Goal: Task Accomplishment & Management: Manage account settings

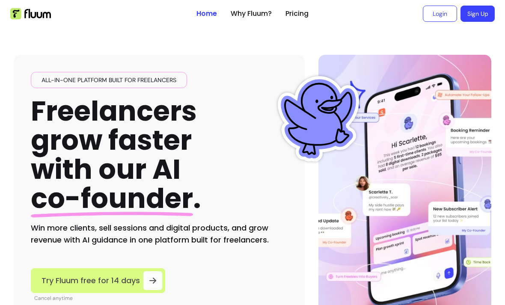
click at [98, 278] on span "Try Fluum free for 14 days" at bounding box center [90, 281] width 98 height 12
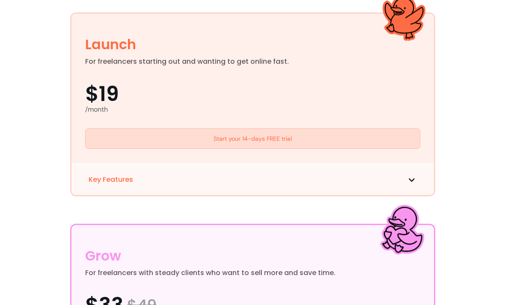
scroll to position [264, 0]
click at [477, 225] on div "Pricing plans built for freelancers . For coaches, consultants and creatives wh…" at bounding box center [252, 198] width 491 height 852
click at [231, 142] on link "Start your 14-days FREE trial" at bounding box center [252, 138] width 335 height 21
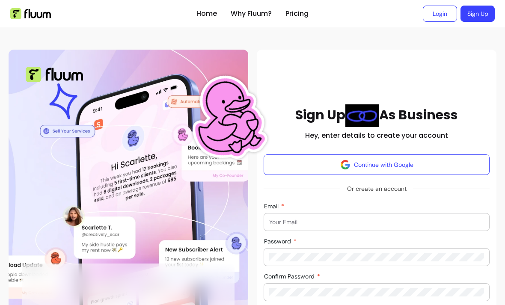
click at [280, 226] on input "Email" at bounding box center [376, 222] width 215 height 9
type input "pj365pj@gmail.com"
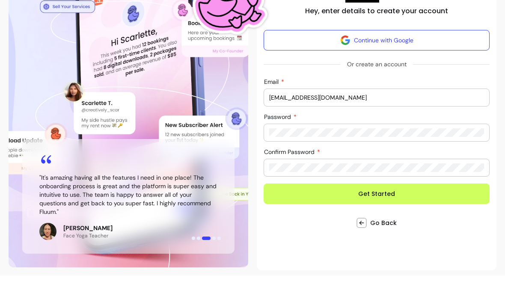
scroll to position [98, 0]
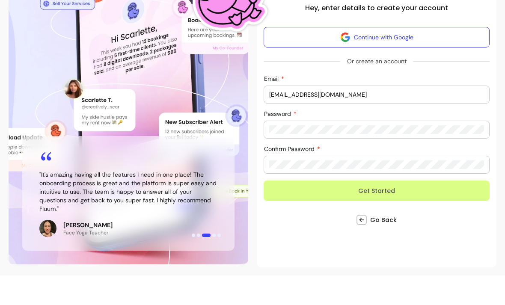
click at [375, 210] on button "Get Started" at bounding box center [377, 220] width 226 height 21
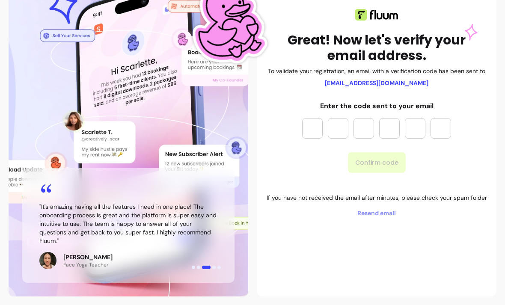
click at [308, 130] on input "Please enter OTP character 1" at bounding box center [312, 128] width 21 height 21
type input "*"
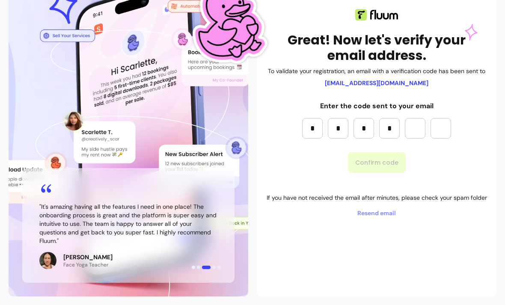
type input "*"
click at [376, 161] on button "Confirm code" at bounding box center [377, 163] width 56 height 20
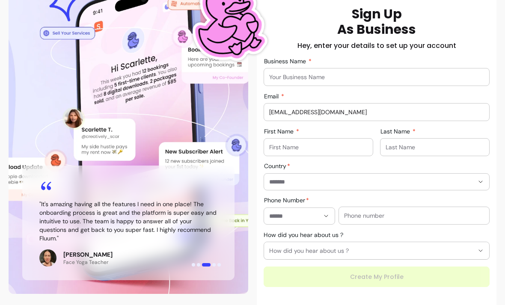
click at [279, 146] on input "First Name" at bounding box center [318, 147] width 98 height 9
type input "Paul"
click at [395, 150] on input "Last Name" at bounding box center [434, 147] width 98 height 9
type input "Johnson"
click at [284, 183] on input "Country" at bounding box center [364, 182] width 191 height 9
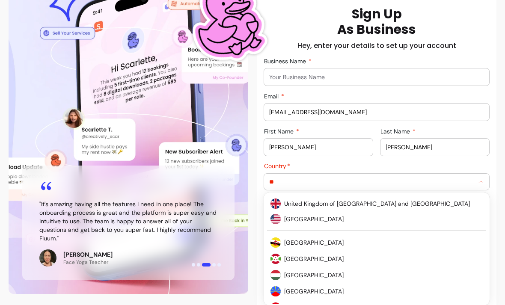
type input "**********"
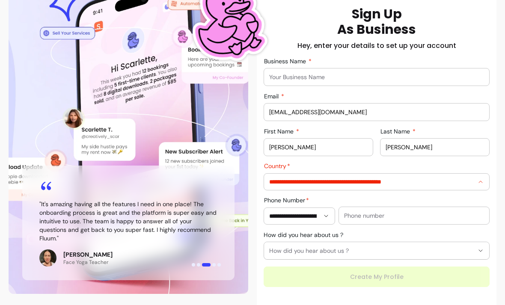
click at [310, 204] on span "United Kingdom of Great Britain and Northern Ireland" at bounding box center [379, 203] width 182 height 8
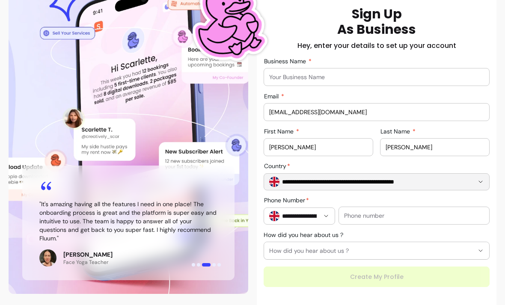
click at [359, 219] on input "text" at bounding box center [414, 215] width 140 height 9
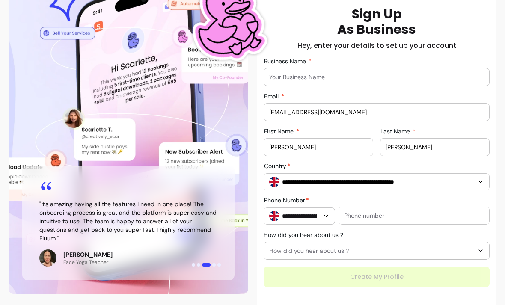
type input "07983965548"
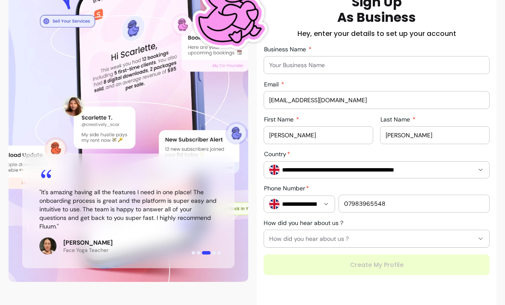
scroll to position [111, 0]
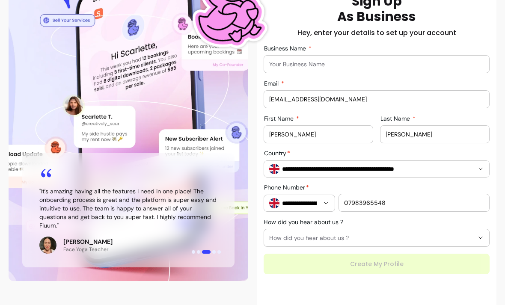
click at [476, 240] on button "How did you hear about us ?" at bounding box center [376, 237] width 225 height 17
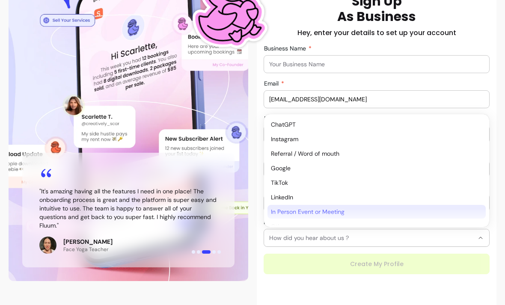
select select "*********"
click at [303, 213] on span "In Person Event or Meeting" at bounding box center [372, 211] width 203 height 9
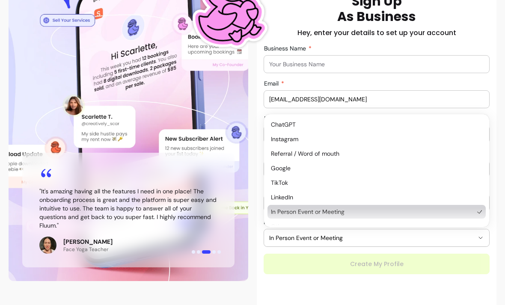
click at [369, 261] on div "**********" at bounding box center [377, 134] width 226 height 281
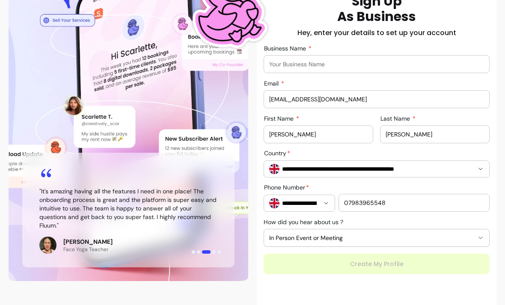
click at [281, 62] on input "Business Name" at bounding box center [376, 64] width 215 height 9
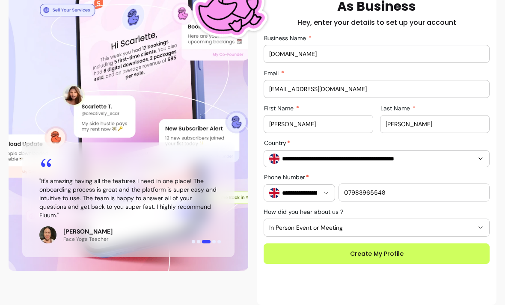
scroll to position [121, 0]
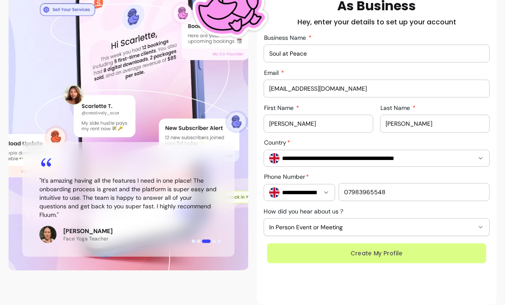
type input "Soul at Peace"
click at [358, 255] on button "Create My Profile" at bounding box center [376, 253] width 219 height 20
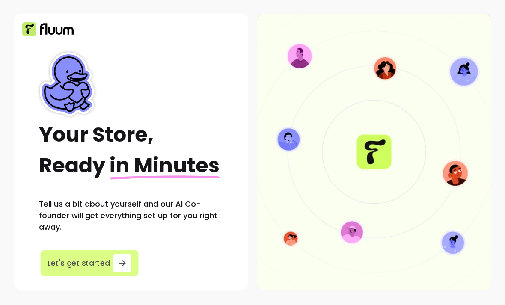
click at [114, 264] on div "button" at bounding box center [122, 263] width 18 height 18
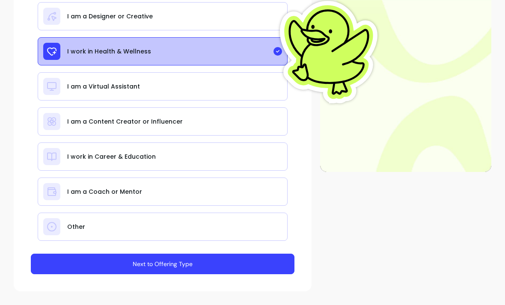
scroll to position [184, 0]
click at [150, 264] on button "Next to Offering Type" at bounding box center [163, 264] width 264 height 21
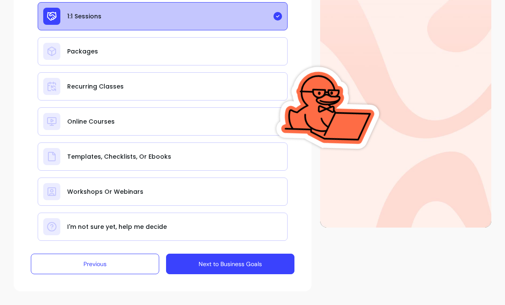
scroll to position [128, 0]
click at [217, 263] on button "Next to Business Goals" at bounding box center [230, 264] width 128 height 21
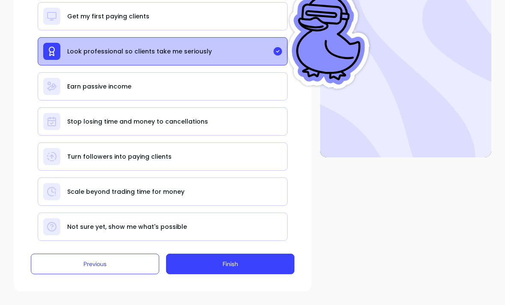
scroll to position [198, 0]
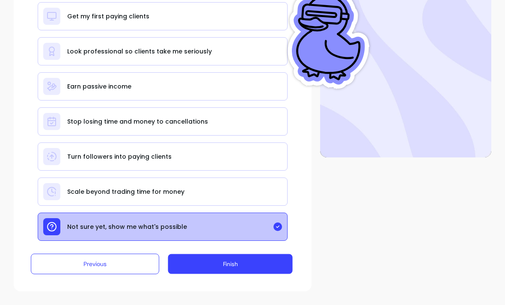
click at [228, 268] on button "Finish" at bounding box center [230, 264] width 124 height 20
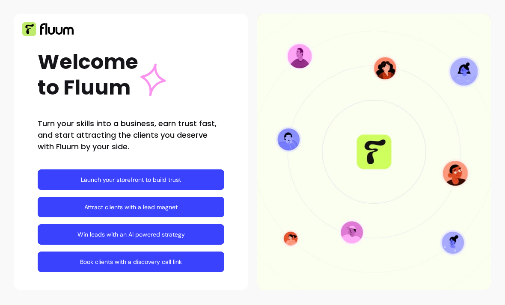
click at [114, 178] on link "Launch your storefront to build trust" at bounding box center [131, 179] width 187 height 21
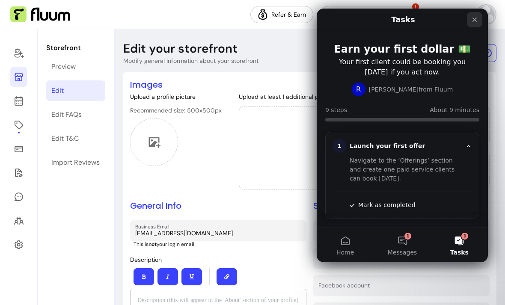
click at [475, 22] on icon "Close" at bounding box center [474, 19] width 7 height 7
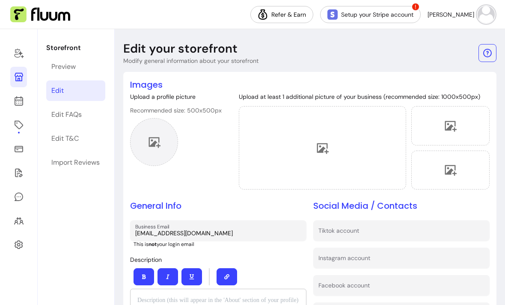
click at [151, 148] on div at bounding box center [154, 142] width 48 height 48
click at [152, 145] on icon at bounding box center [155, 142] width 12 height 11
click at [155, 142] on icon at bounding box center [155, 142] width 12 height 11
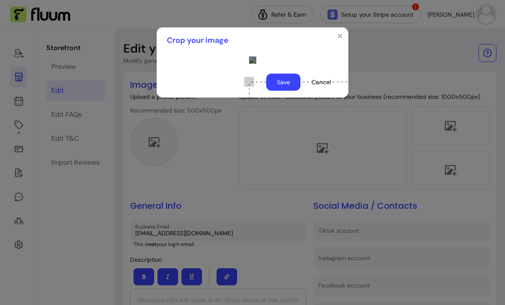
scroll to position [7, 0]
click at [276, 129] on div "Use the arrow keys to move the crop selection area" at bounding box center [336, 147] width 121 height 121
click at [283, 91] on button "Save" at bounding box center [283, 82] width 33 height 17
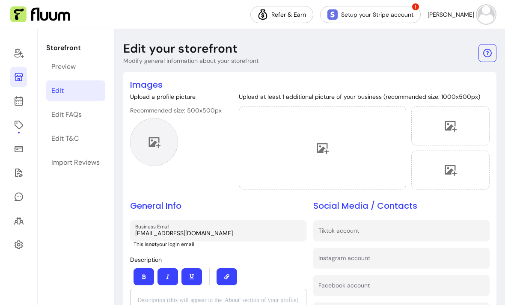
click at [156, 147] on icon at bounding box center [154, 142] width 13 height 13
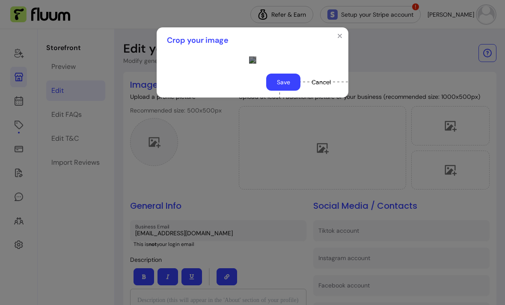
click at [308, 191] on div "Use the arrow keys to move the crop selection area" at bounding box center [338, 141] width 119 height 119
click at [281, 91] on button "Save" at bounding box center [283, 82] width 34 height 17
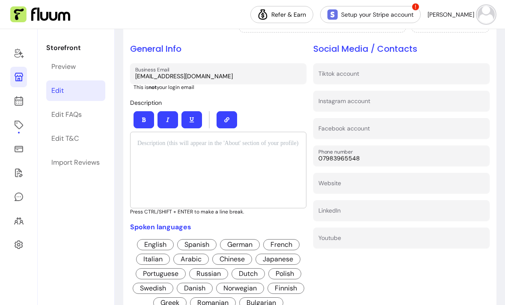
scroll to position [157, 0]
click at [143, 146] on p at bounding box center [218, 143] width 162 height 9
click at [150, 250] on span "English" at bounding box center [155, 244] width 37 height 11
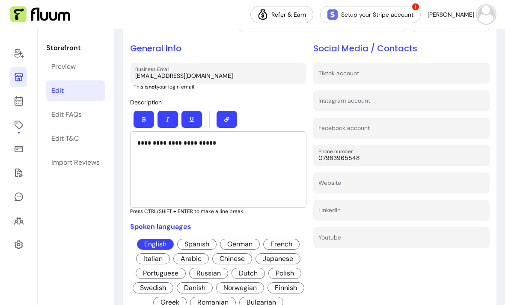
click at [204, 142] on p "**********" at bounding box center [218, 143] width 162 height 9
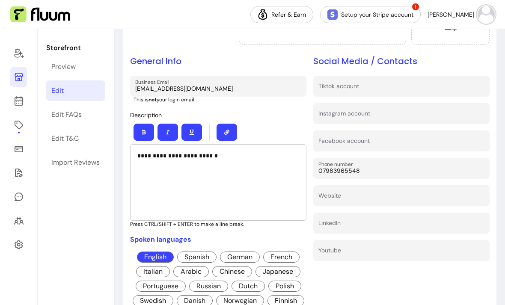
scroll to position [146, 0]
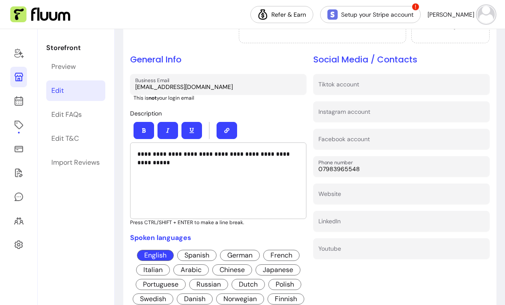
click at [150, 150] on p "**********" at bounding box center [218, 158] width 162 height 17
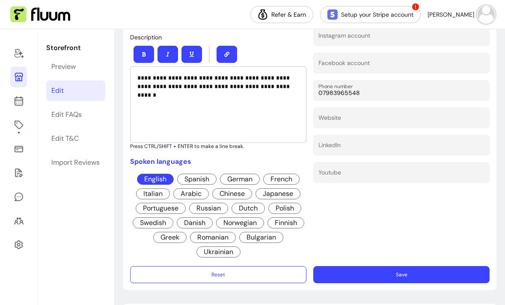
scroll to position [223, 0]
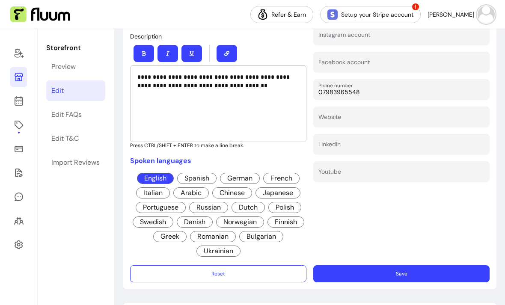
click at [248, 73] on p "**********" at bounding box center [218, 81] width 162 height 17
click at [392, 265] on button "Save" at bounding box center [401, 273] width 171 height 17
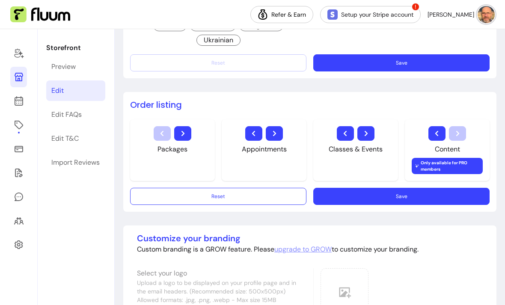
scroll to position [432, 0]
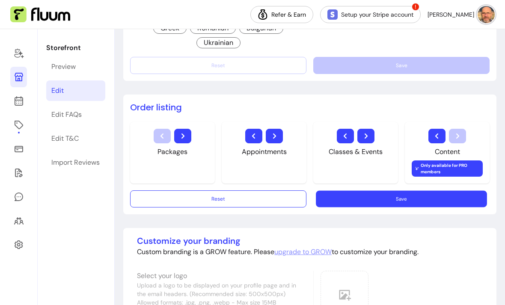
click at [408, 190] on button "Save" at bounding box center [401, 198] width 171 height 17
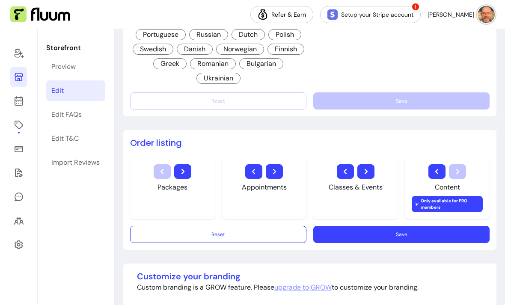
scroll to position [397, 0]
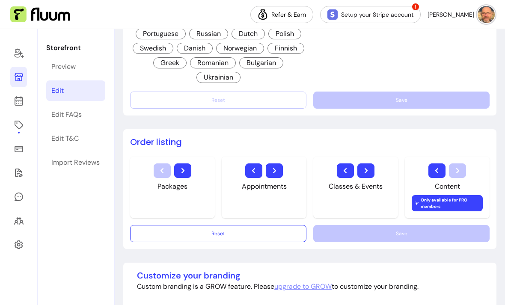
click at [184, 166] on icon "button" at bounding box center [183, 171] width 10 height 10
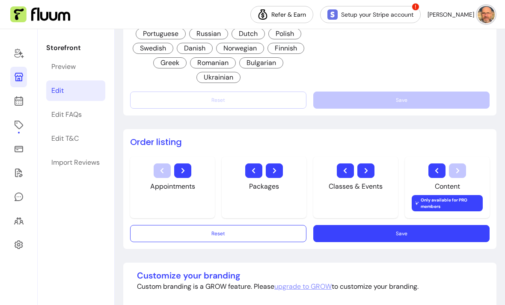
click at [255, 166] on icon "button" at bounding box center [254, 171] width 10 height 10
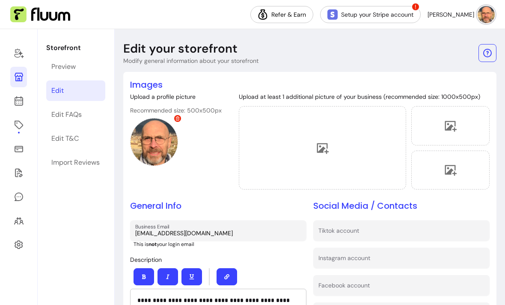
scroll to position [0, 0]
click at [62, 56] on link "Preview" at bounding box center [75, 66] width 59 height 21
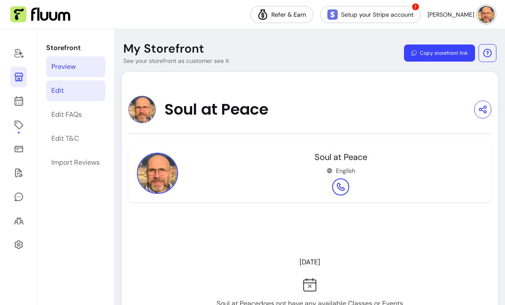
click at [64, 86] on div "Edit" at bounding box center [57, 91] width 12 height 10
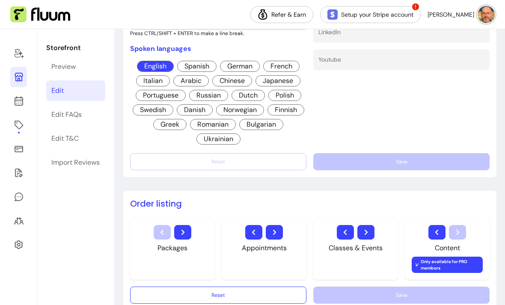
scroll to position [338, 0]
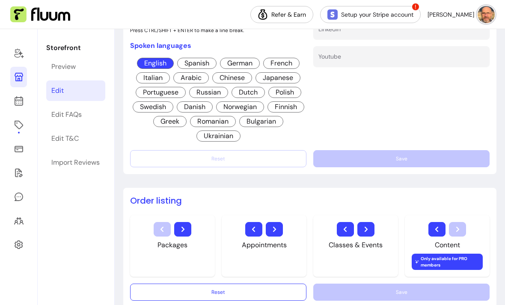
click at [259, 222] on button "button" at bounding box center [253, 229] width 17 height 15
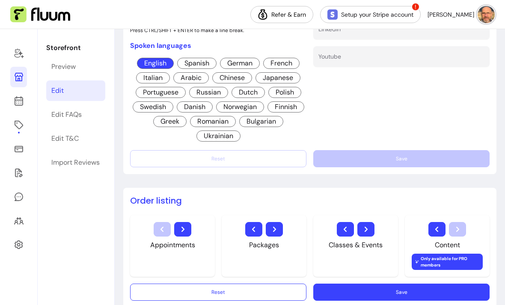
click at [251, 224] on icon "button" at bounding box center [254, 229] width 10 height 10
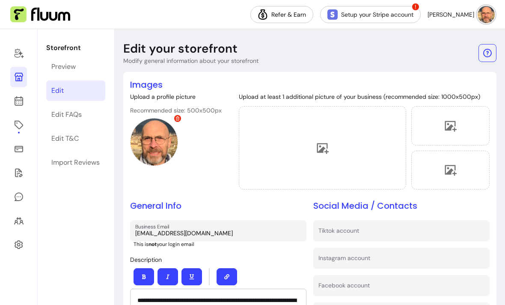
scroll to position [0, 0]
click at [65, 62] on div "Preview" at bounding box center [63, 67] width 24 height 10
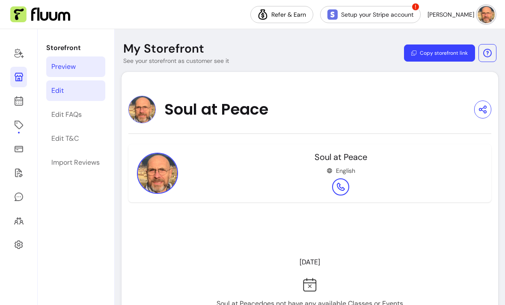
click at [60, 86] on div "Edit" at bounding box center [57, 91] width 12 height 10
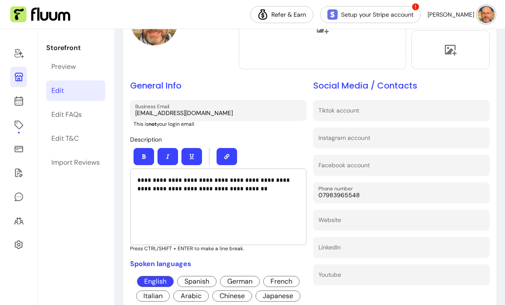
scroll to position [120, 0]
click at [250, 176] on p "**********" at bounding box center [218, 184] width 162 height 17
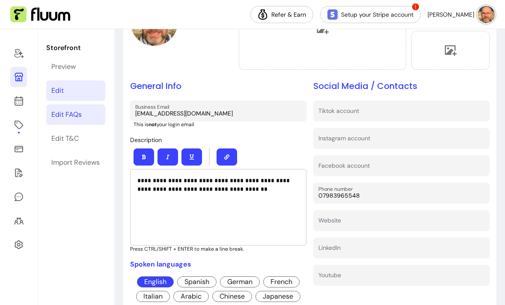
click at [73, 110] on div "Edit FAQs" at bounding box center [66, 115] width 30 height 10
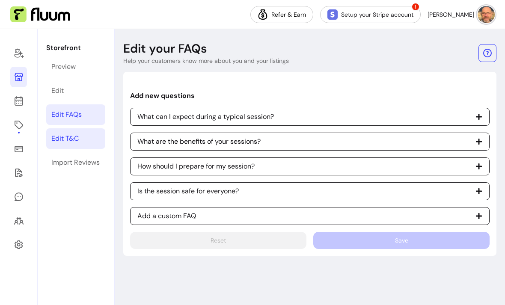
click at [59, 133] on div "Edit T&C" at bounding box center [64, 138] width 27 height 10
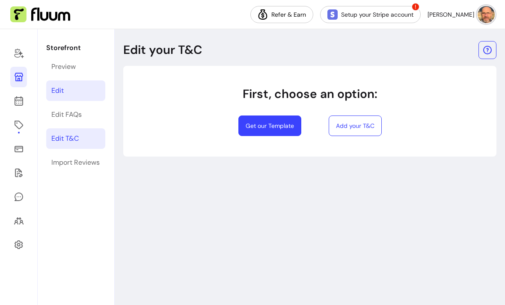
click at [57, 86] on div "Edit" at bounding box center [57, 91] width 12 height 10
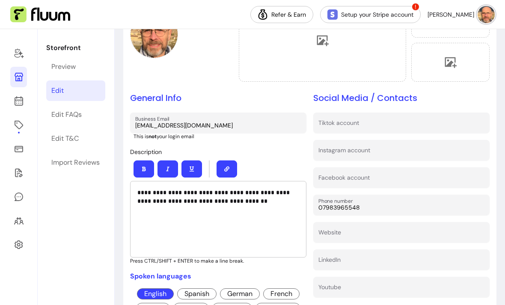
scroll to position [116, 0]
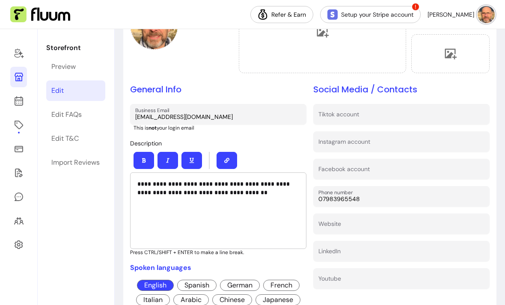
click at [249, 180] on p "**********" at bounding box center [218, 188] width 162 height 17
click at [137, 178] on div "**********" at bounding box center [218, 210] width 176 height 76
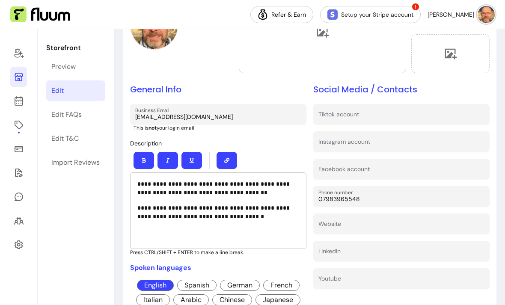
click at [155, 204] on p "**********" at bounding box center [218, 212] width 162 height 17
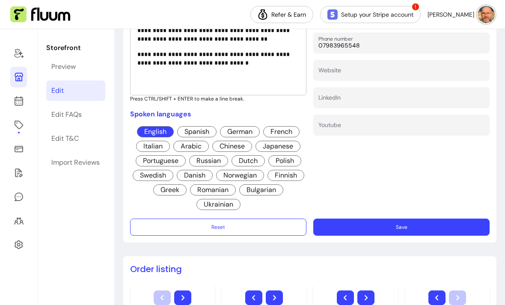
scroll to position [270, 0]
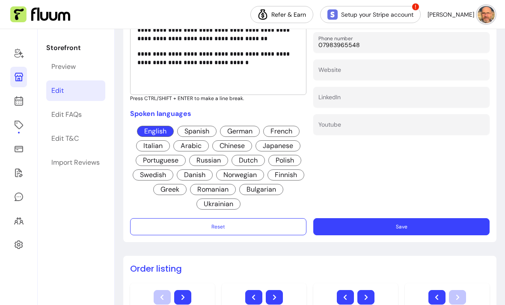
click at [399, 218] on button "Save" at bounding box center [401, 226] width 176 height 17
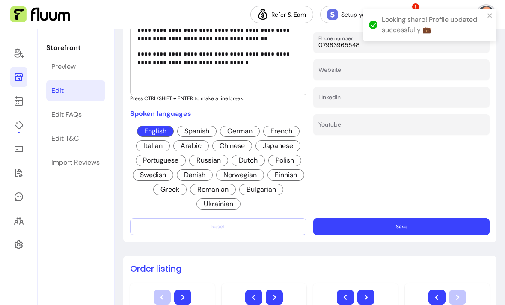
scroll to position [0, 0]
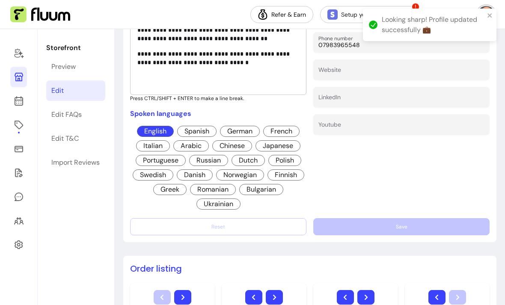
click at [62, 93] on div "Edit" at bounding box center [57, 91] width 12 height 10
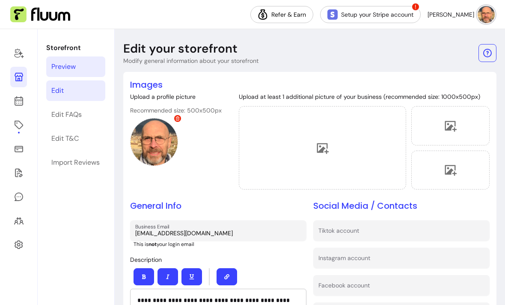
click at [57, 62] on div "Preview" at bounding box center [63, 67] width 24 height 10
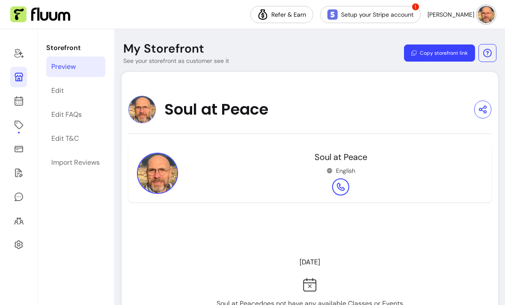
click at [438, 44] on button "Copy storefront link" at bounding box center [439, 52] width 71 height 17
click at [64, 110] on div "Edit FAQs" at bounding box center [66, 115] width 30 height 10
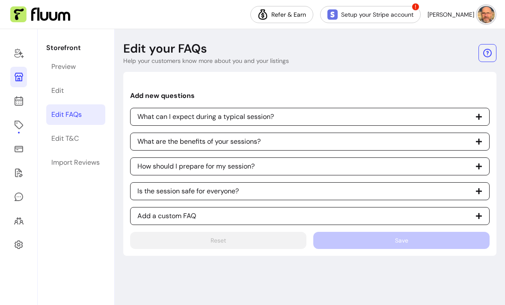
click at [478, 113] on icon at bounding box center [478, 116] width 7 height 7
select select "*"
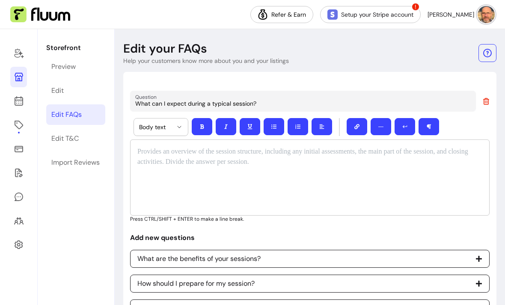
click at [143, 147] on p at bounding box center [309, 152] width 345 height 10
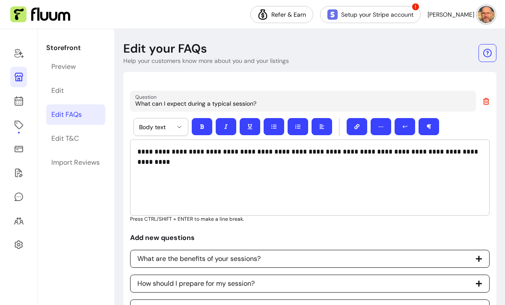
click at [326, 147] on p "**********" at bounding box center [309, 152] width 345 height 10
click at [328, 147] on p "**********" at bounding box center [309, 152] width 345 height 10
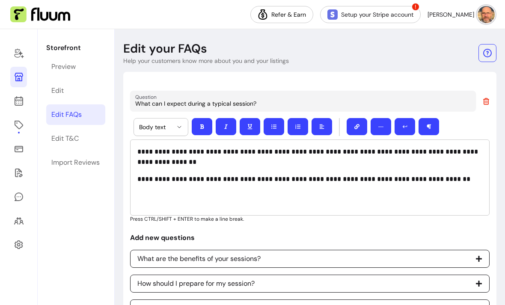
click at [346, 174] on p "**********" at bounding box center [309, 179] width 345 height 10
click at [337, 174] on p "**********" at bounding box center [309, 179] width 345 height 10
click at [430, 174] on p "**********" at bounding box center [309, 179] width 345 height 10
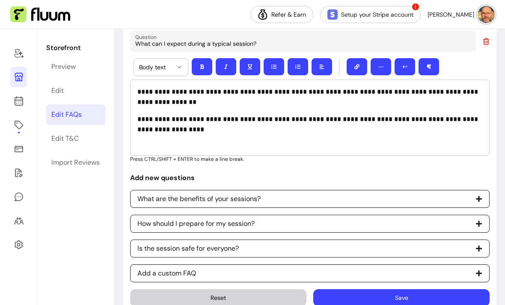
scroll to position [59, 0]
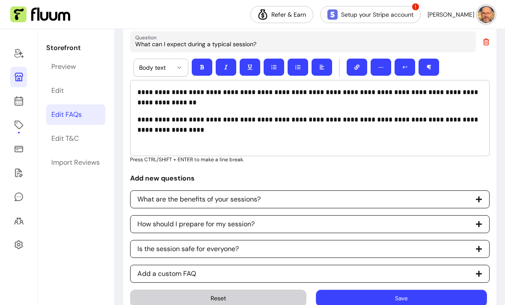
click at [403, 290] on button "Save" at bounding box center [401, 298] width 171 height 17
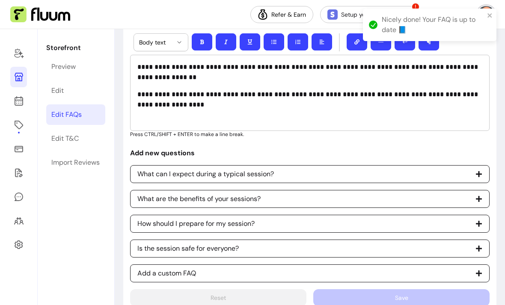
scroll to position [84, 0]
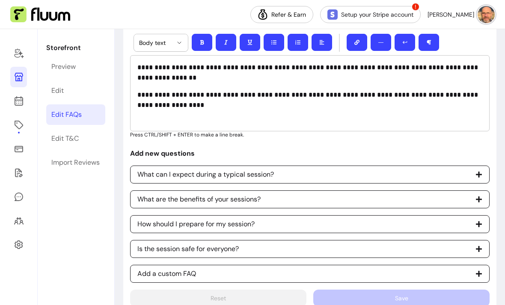
click at [478, 166] on span "What can I expect during a typical session?" at bounding box center [309, 175] width 359 height 18
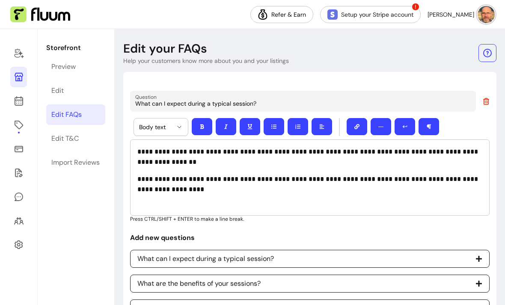
select select "*"
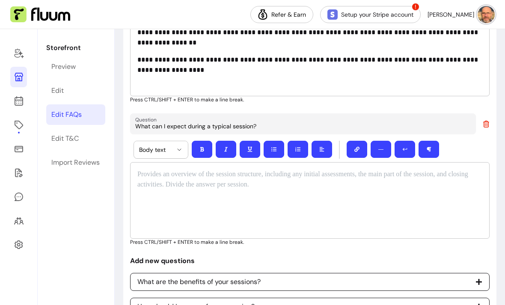
scroll to position [120, 0]
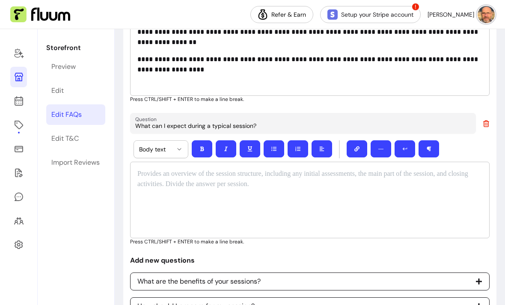
click at [149, 169] on p at bounding box center [309, 174] width 345 height 10
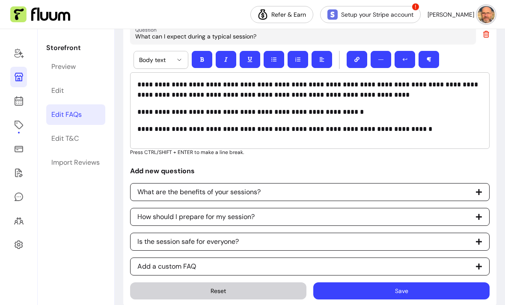
scroll to position [209, 0]
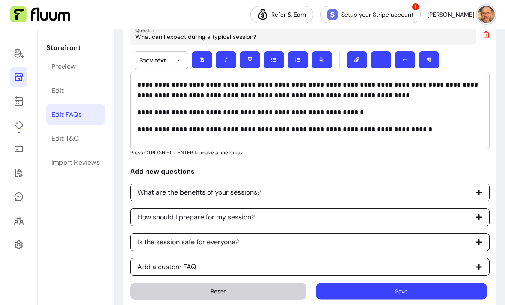
click at [407, 283] on button "Save" at bounding box center [401, 291] width 171 height 17
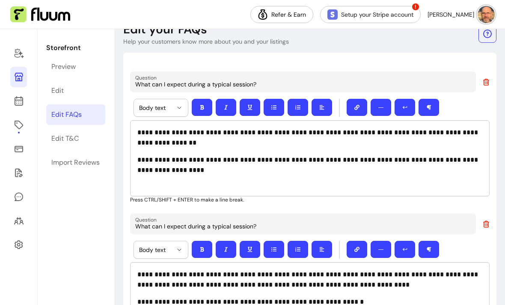
scroll to position [15, 0]
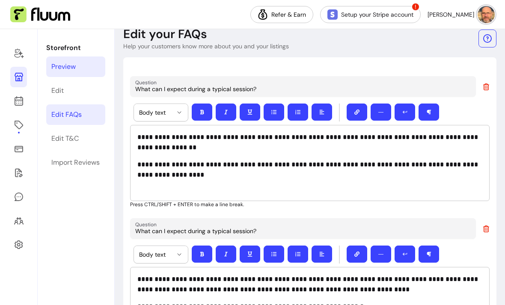
click at [62, 62] on div "Preview" at bounding box center [63, 67] width 24 height 10
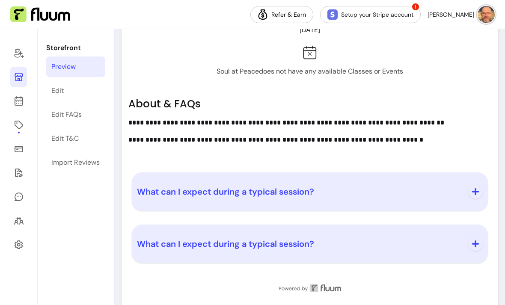
scroll to position [232, 0]
click at [479, 188] on icon "button" at bounding box center [475, 192] width 8 height 8
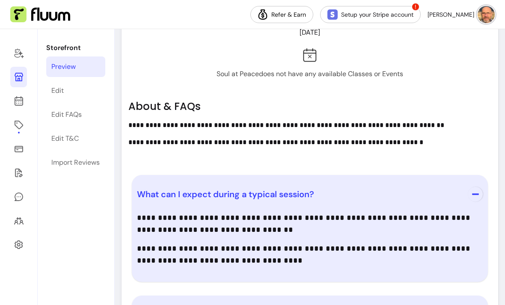
click at [474, 190] on icon "button" at bounding box center [475, 194] width 8 height 8
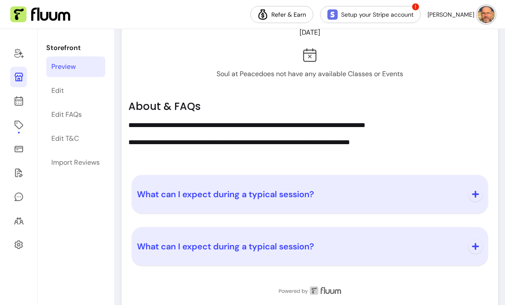
click at [476, 243] on icon "button" at bounding box center [475, 246] width 7 height 7
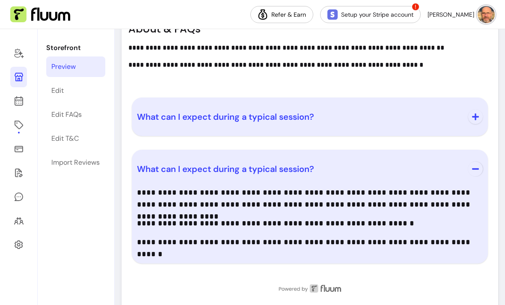
click at [473, 162] on span "button" at bounding box center [475, 169] width 15 height 15
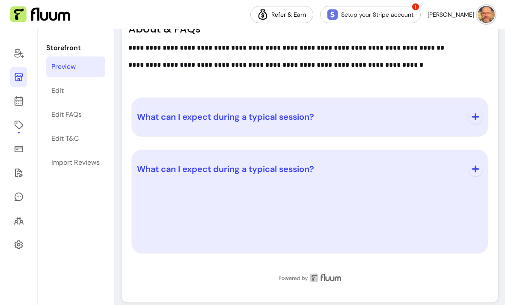
scroll to position [232, 0]
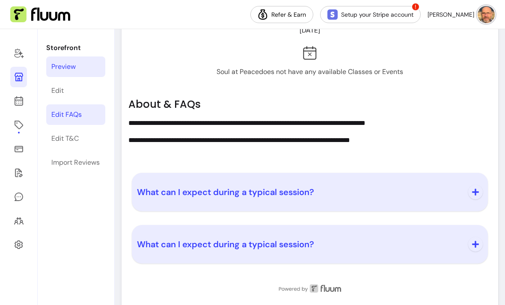
click at [63, 110] on div "Edit FAQs" at bounding box center [66, 115] width 30 height 10
select select "*"
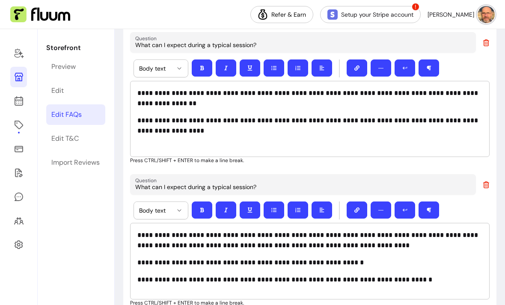
scroll to position [59, 0]
click at [187, 183] on input "What can I expect during a typical session?" at bounding box center [302, 187] width 335 height 9
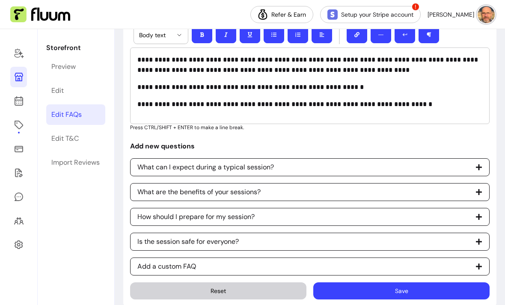
scroll to position [234, 0]
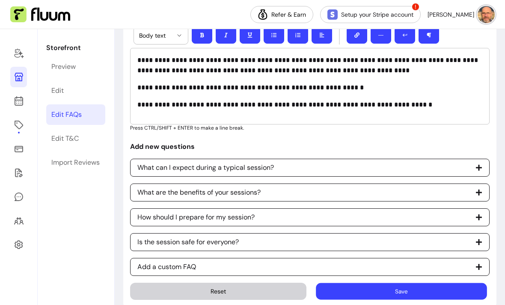
type input "What will I experience during a Reiki session?"
click at [391, 283] on button "Save" at bounding box center [401, 291] width 171 height 17
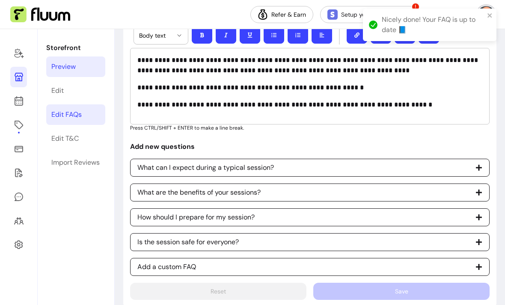
click at [64, 62] on div "Preview" at bounding box center [63, 67] width 24 height 10
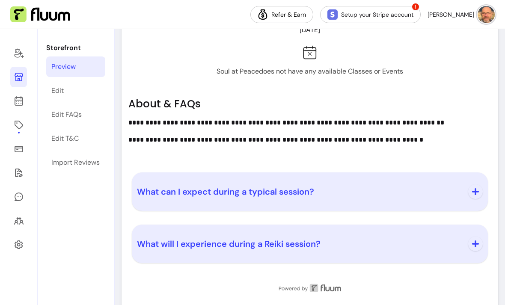
scroll to position [232, 0]
click at [474, 188] on icon "button" at bounding box center [475, 192] width 8 height 8
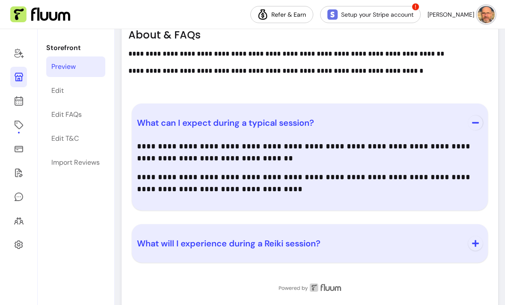
scroll to position [300, 0]
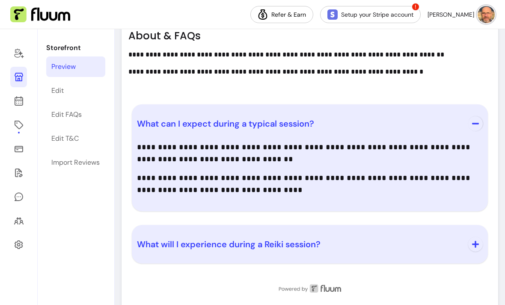
click at [190, 239] on span "What will I experience during a Reiki session?" at bounding box center [229, 244] width 184 height 11
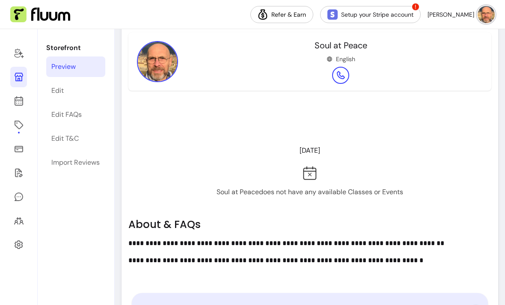
scroll to position [111, 0]
click at [64, 104] on link "Edit FAQs" at bounding box center [75, 114] width 59 height 21
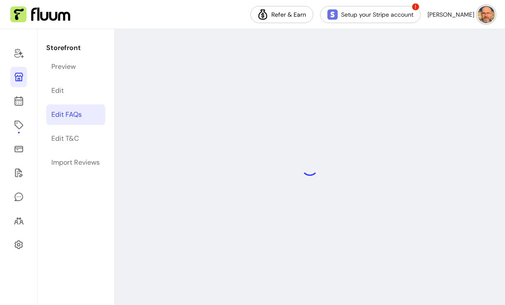
select select "*"
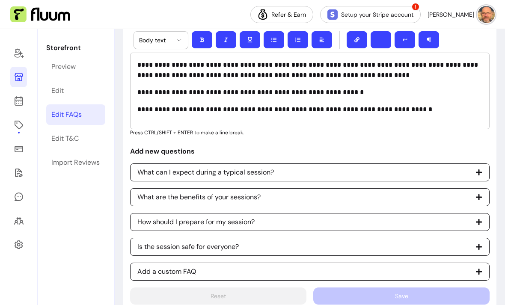
scroll to position [229, 0]
click at [237, 87] on p "**********" at bounding box center [309, 92] width 345 height 10
click at [239, 87] on p "**********" at bounding box center [309, 92] width 345 height 10
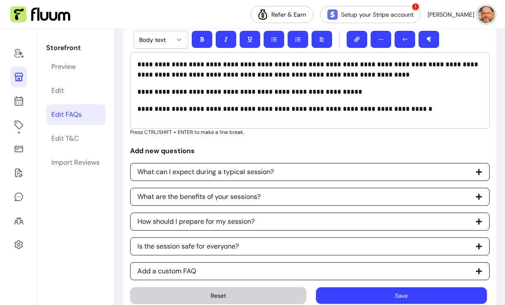
click at [388, 287] on button "Save" at bounding box center [401, 295] width 171 height 17
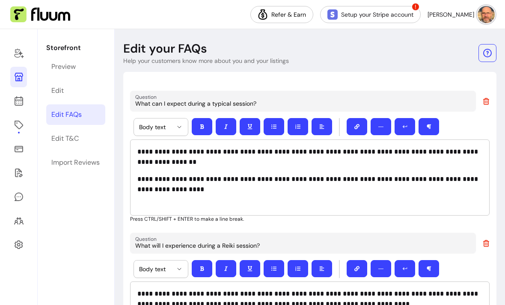
scroll to position [0, 0]
click at [251, 99] on input "What can I expect during a typical session?" at bounding box center [302, 103] width 335 height 9
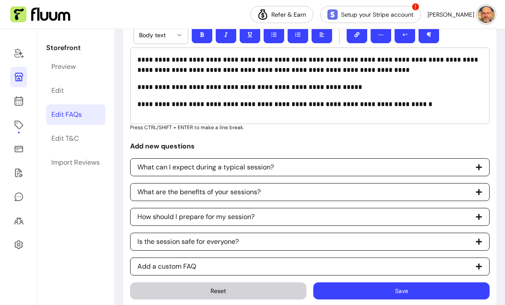
scroll to position [234, 0]
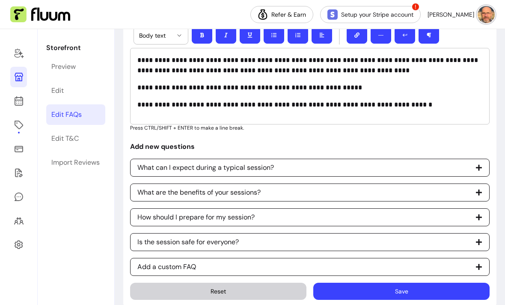
type input "What happens in a Reiki session?"
click at [413, 283] on button "Save" at bounding box center [401, 291] width 176 height 17
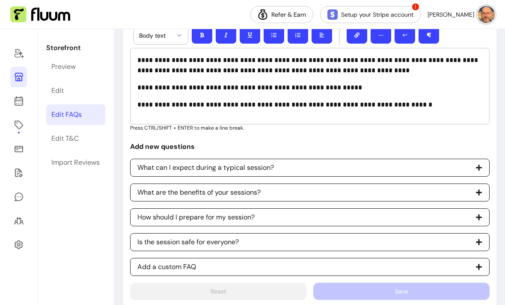
click at [180, 187] on p "What are the benefits of your sessions?" at bounding box center [198, 192] width 123 height 10
select select "*"
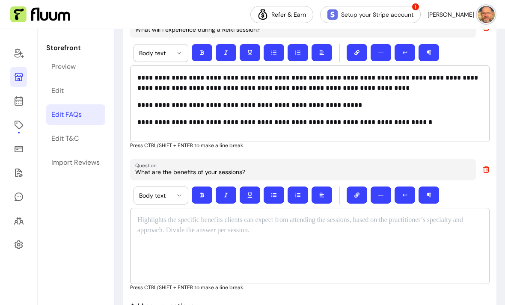
scroll to position [216, 0]
click at [150, 215] on p at bounding box center [309, 220] width 345 height 10
click at [70, 133] on div "Edit T&C" at bounding box center [64, 138] width 27 height 10
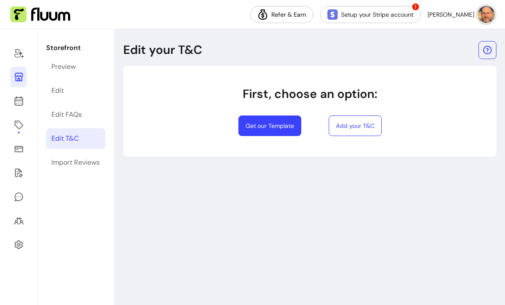
click at [263, 128] on button "Get our Template" at bounding box center [269, 126] width 63 height 21
select select "*"
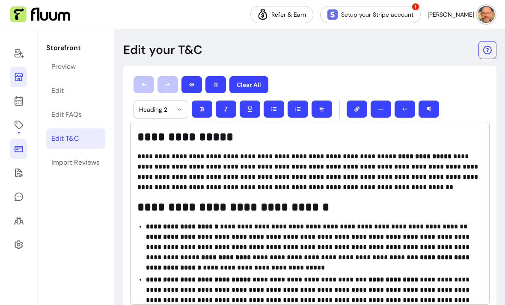
click at [18, 151] on icon at bounding box center [19, 149] width 9 height 6
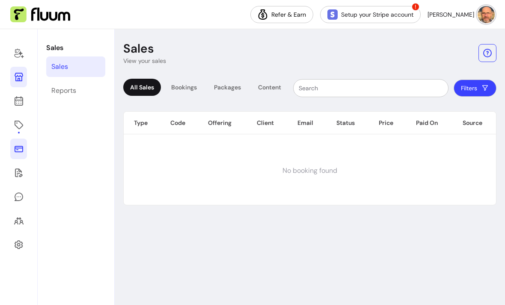
click at [20, 83] on link at bounding box center [18, 77] width 17 height 21
